Goal: Navigation & Orientation: Find specific page/section

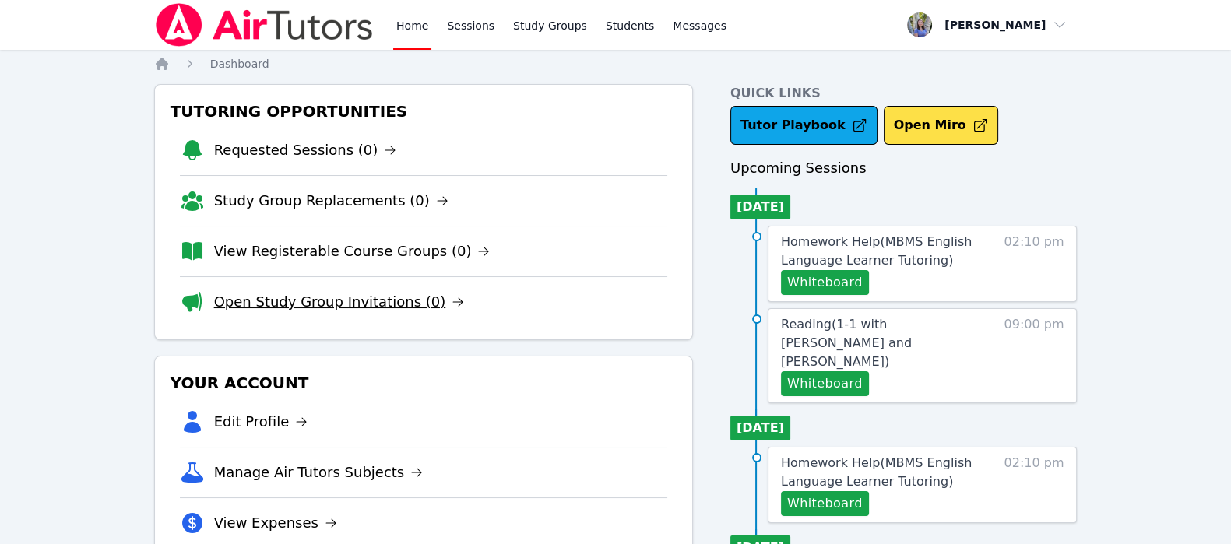
click at [414, 296] on link "Open Study Group Invitations (0)" at bounding box center [339, 302] width 251 height 22
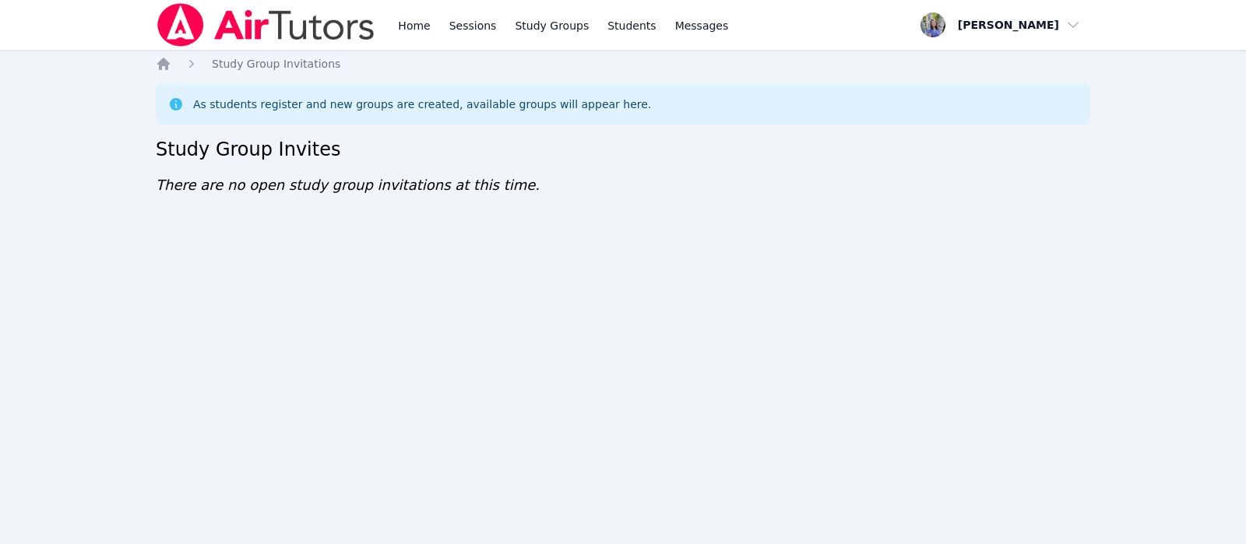
click at [98, 440] on div "Home Sessions Study Groups Students Messages Open user menu [PERSON_NAME] Open …" at bounding box center [623, 272] width 1246 height 544
